Goal: Information Seeking & Learning: Learn about a topic

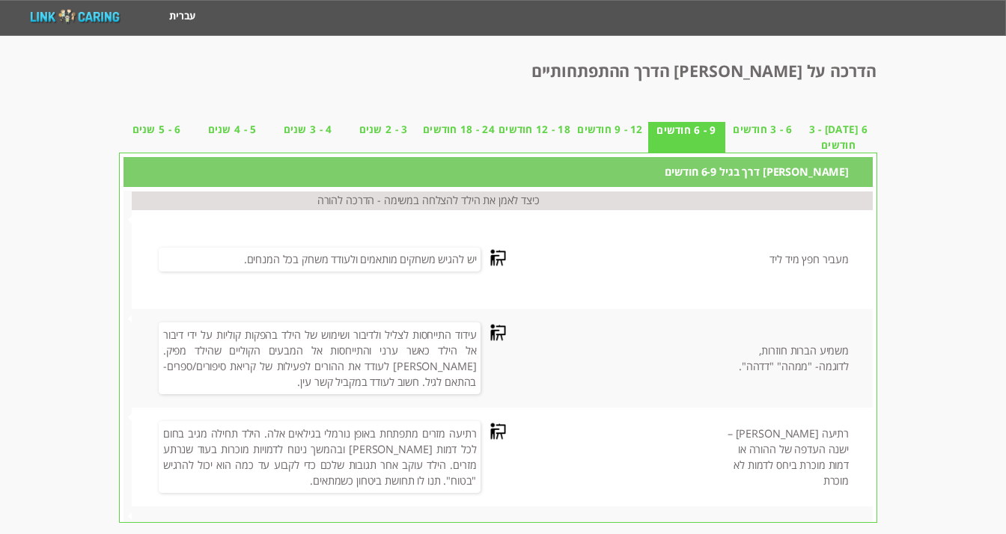
click at [601, 152] on li "12 - 9 חודשים" at bounding box center [611, 137] width 76 height 31
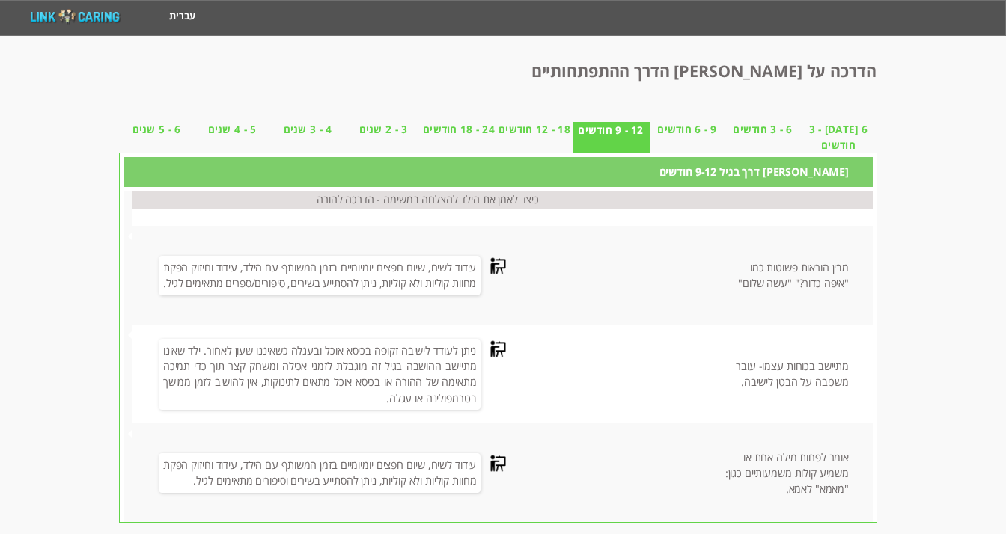
scroll to position [640, 0]
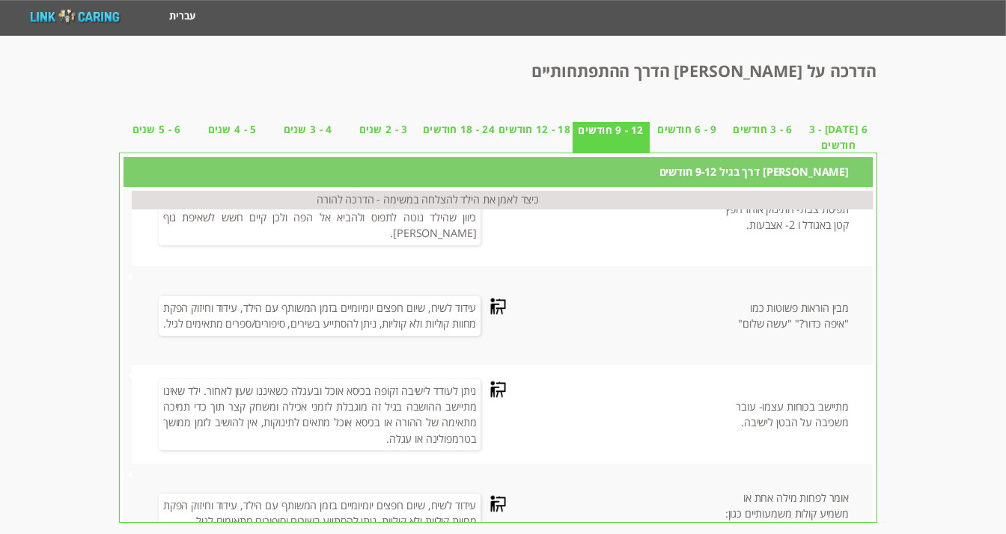
click at [544, 129] on span "18 - 12 חודשים" at bounding box center [535, 130] width 76 height 16
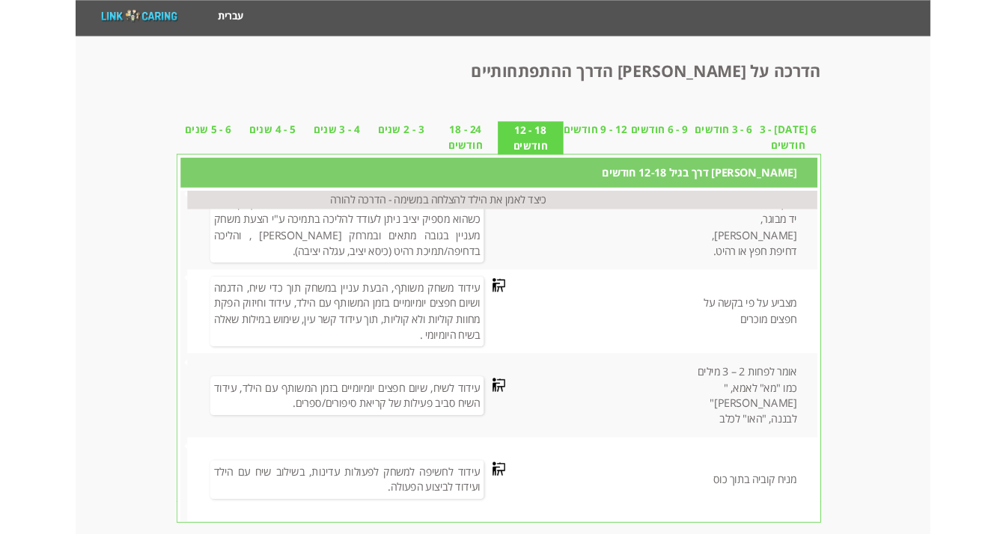
scroll to position [324, 0]
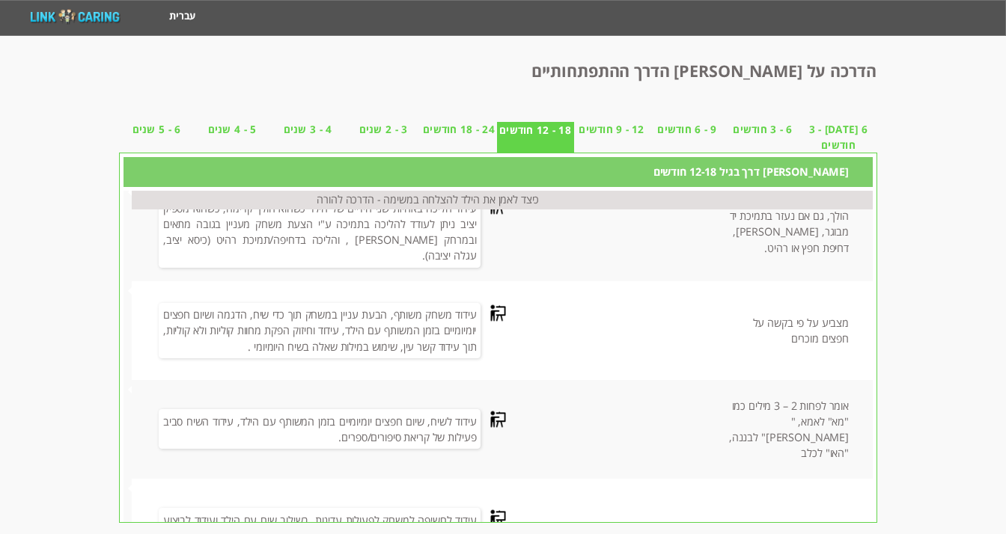
click at [467, 135] on span "24 - 18 חודשים" at bounding box center [459, 130] width 76 height 16
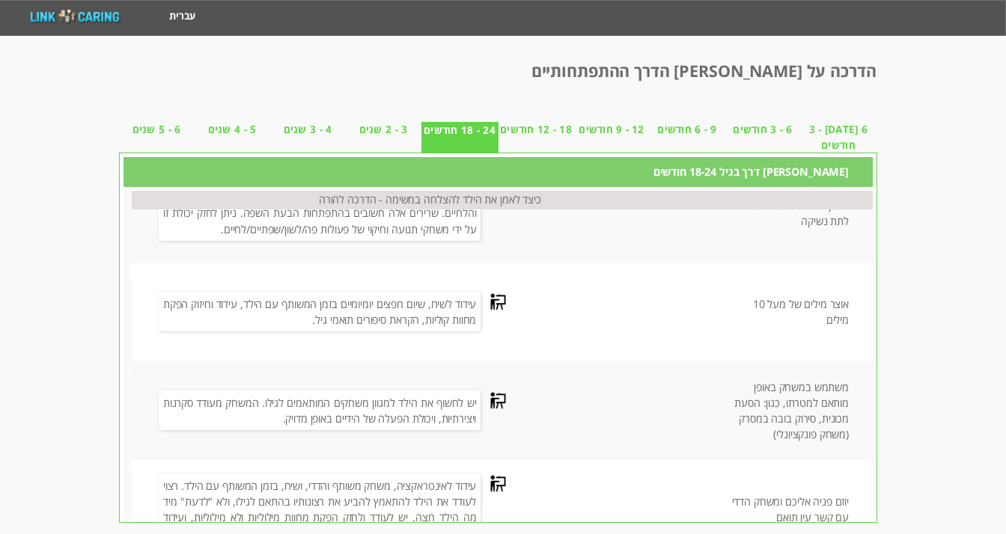
scroll to position [577, 0]
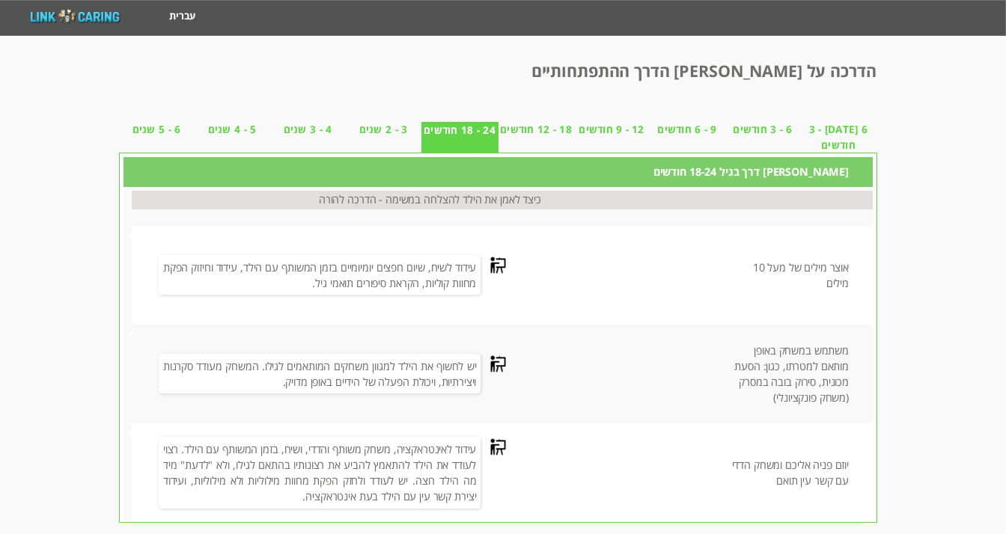
click at [367, 126] on span "3 - 2 שנים" at bounding box center [384, 130] width 76 height 16
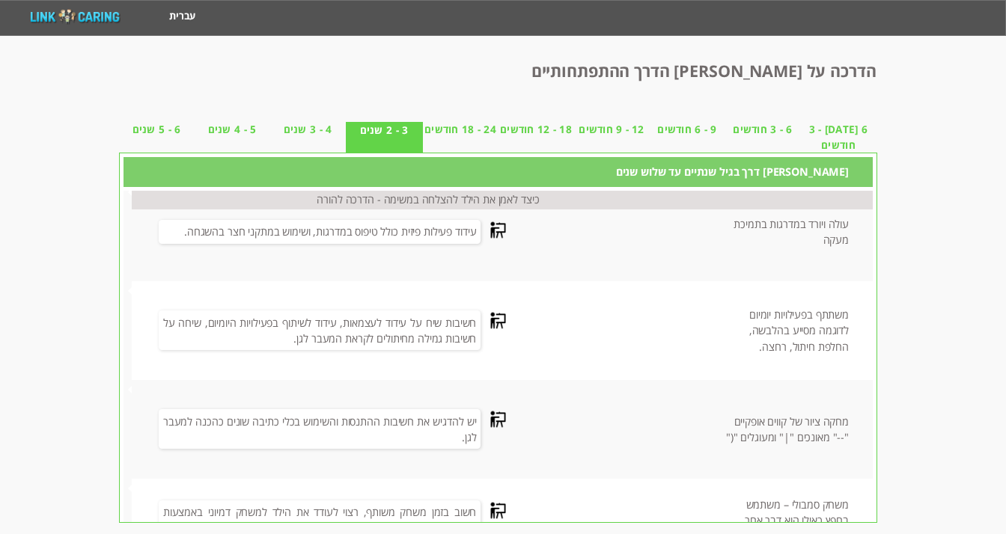
scroll to position [577, 0]
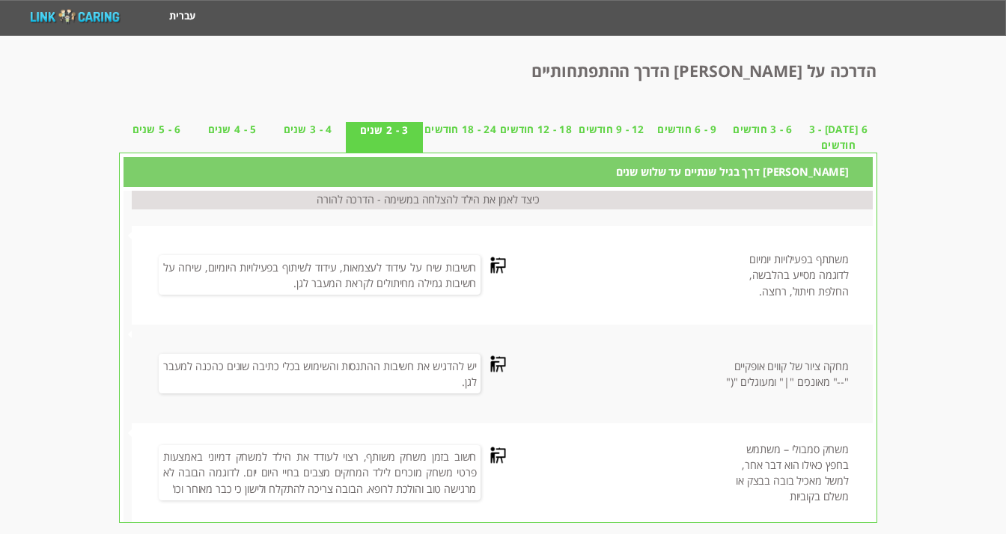
click at [311, 135] on span "4 - 3 שנים" at bounding box center [308, 130] width 76 height 16
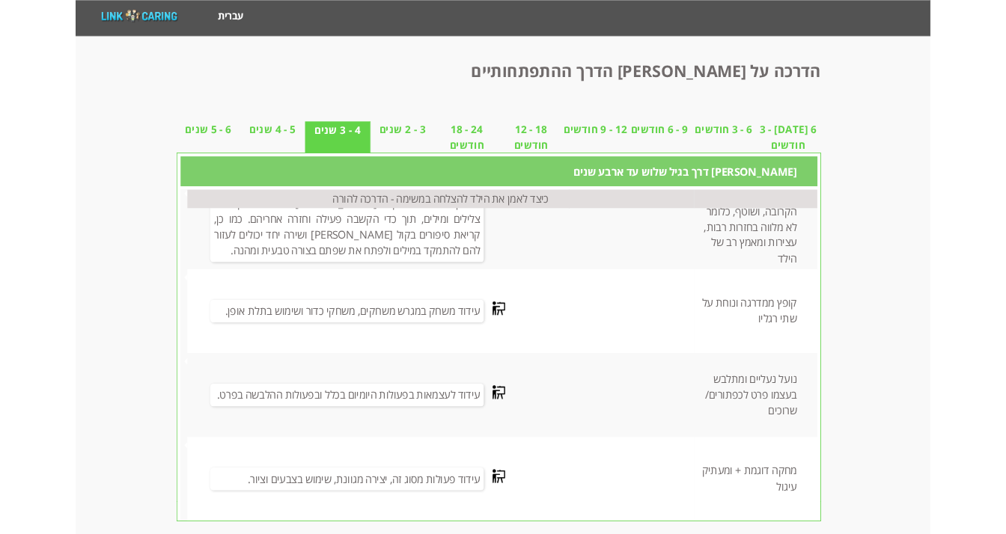
scroll to position [126, 0]
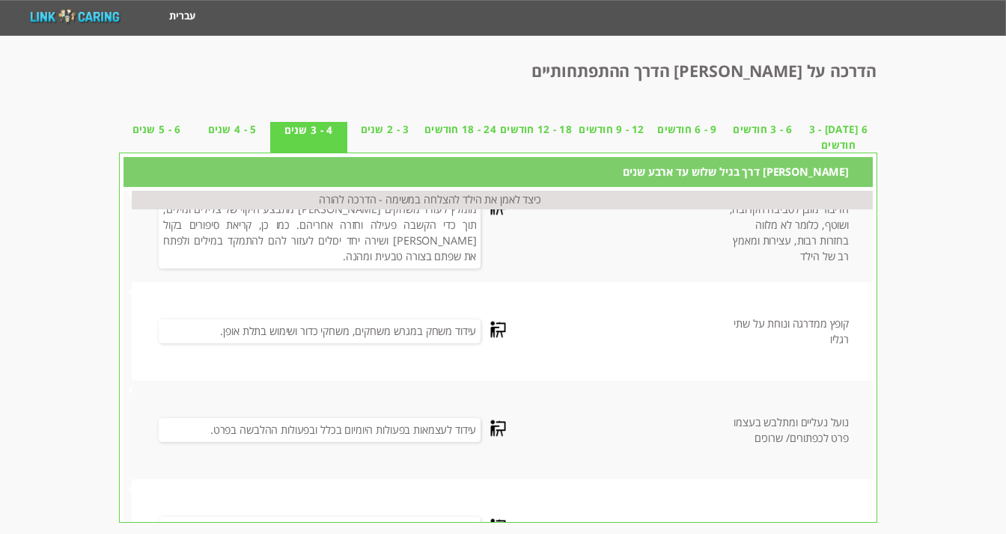
click at [245, 123] on span "5 - 4 שנים" at bounding box center [233, 130] width 76 height 16
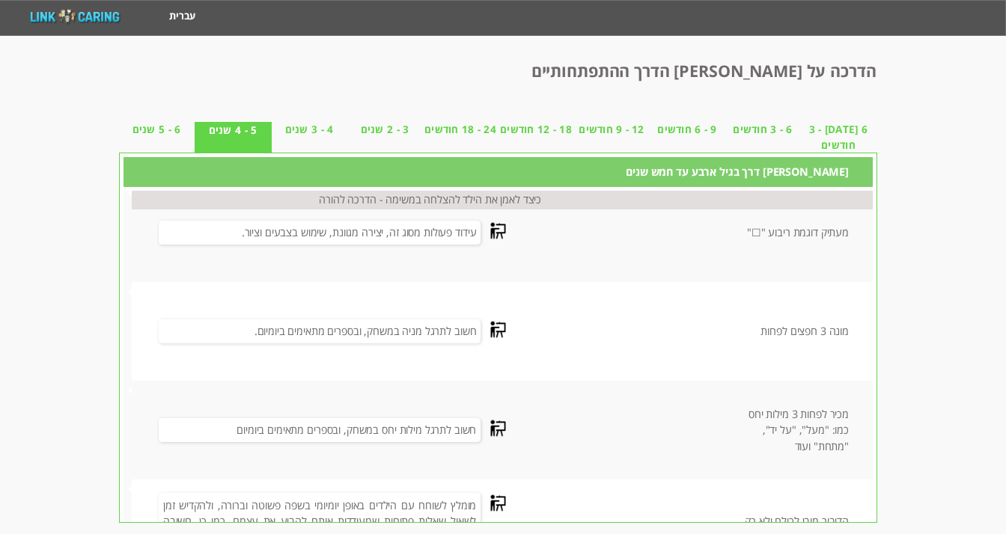
click at [321, 135] on span "4 - 3 שנים" at bounding box center [310, 130] width 76 height 16
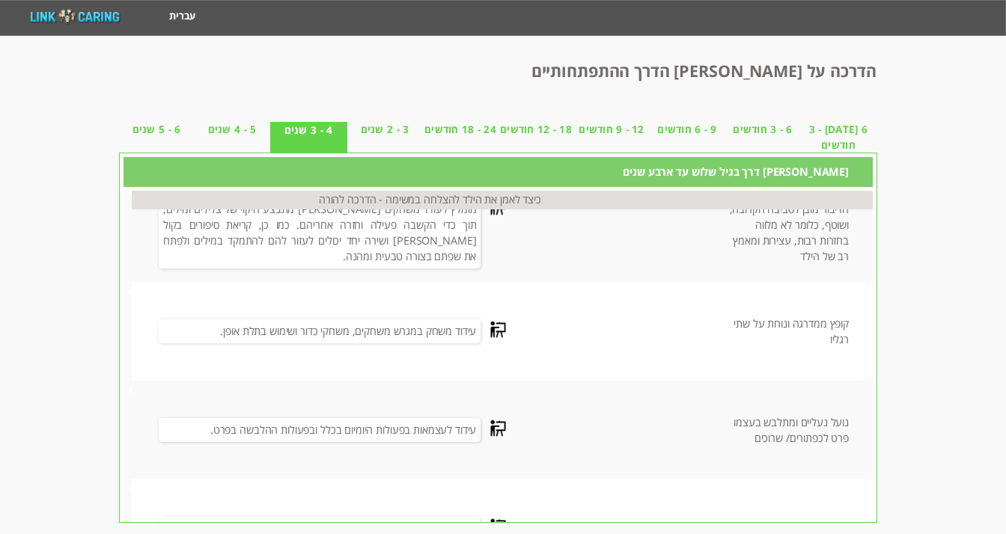
click at [159, 135] on span "6 - 5 שנים" at bounding box center [157, 130] width 76 height 16
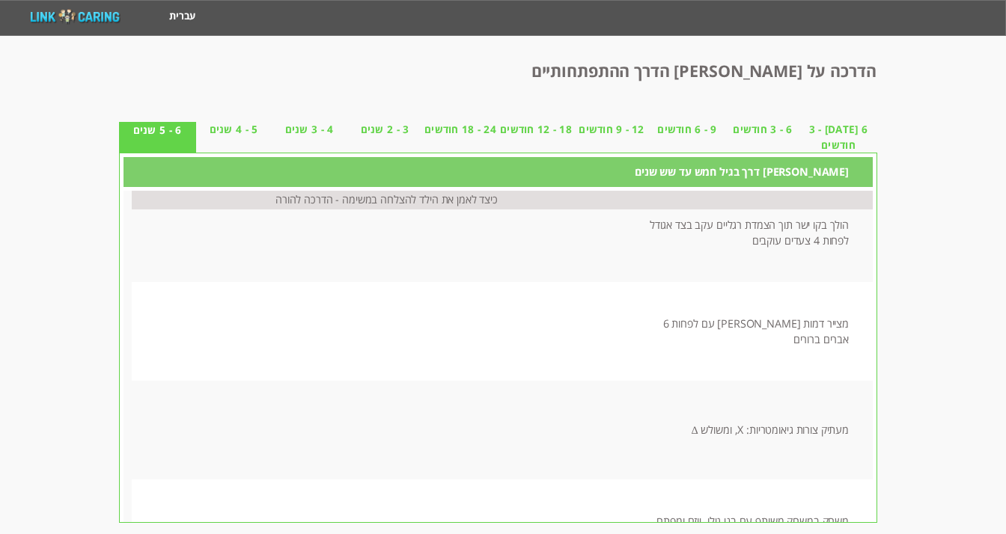
scroll to position [379, 0]
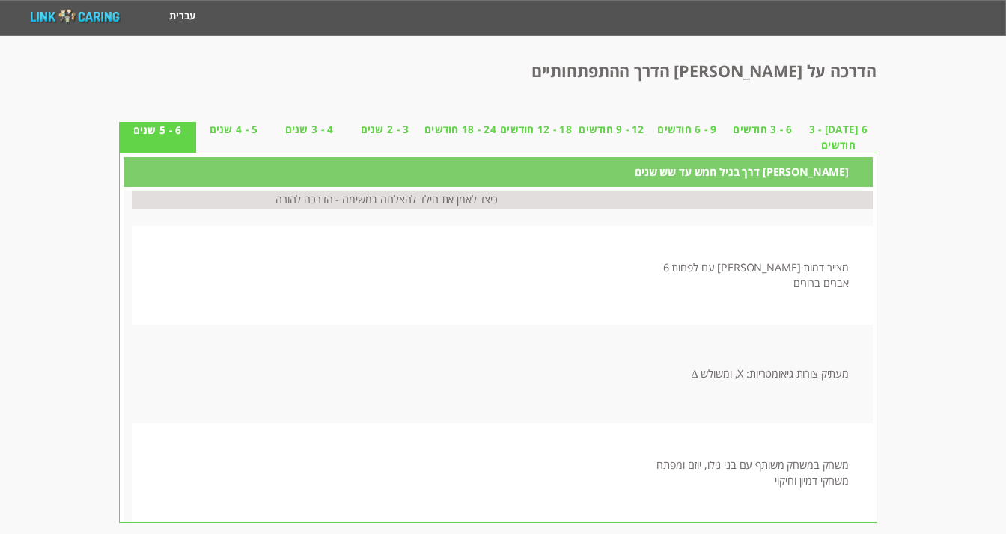
click at [249, 132] on span "5 - 4 שנים" at bounding box center [234, 130] width 76 height 16
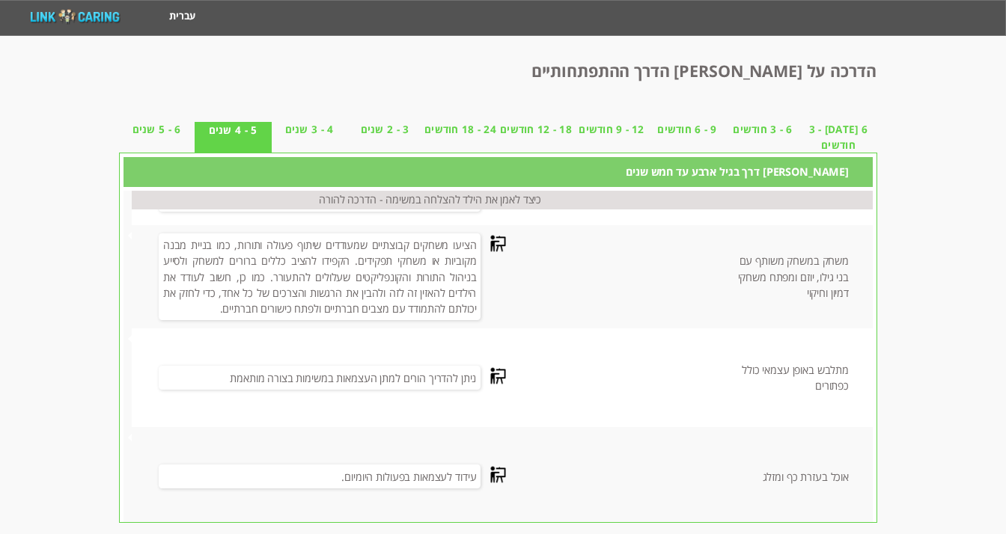
scroll to position [483, 0]
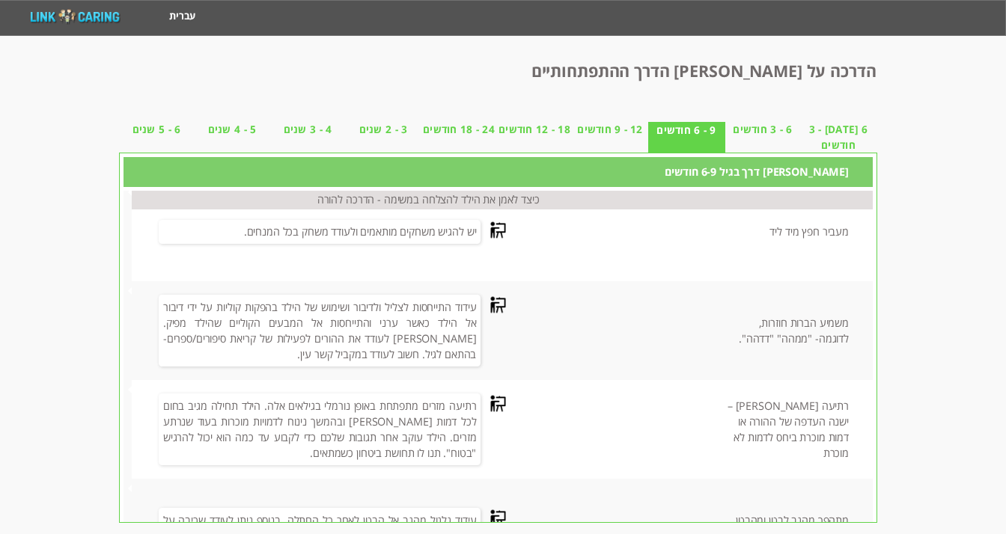
scroll to position [83, 0]
